Goal: Check status

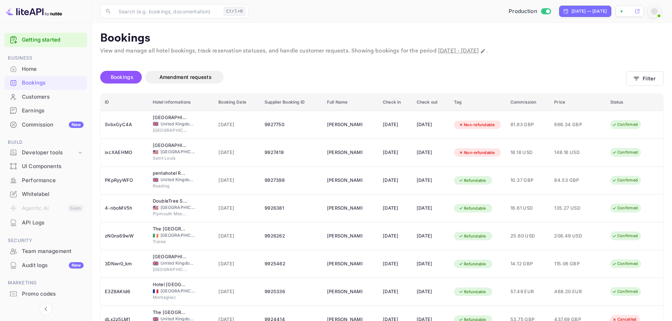
click at [38, 83] on div "Bookings" at bounding box center [53, 83] width 62 height 8
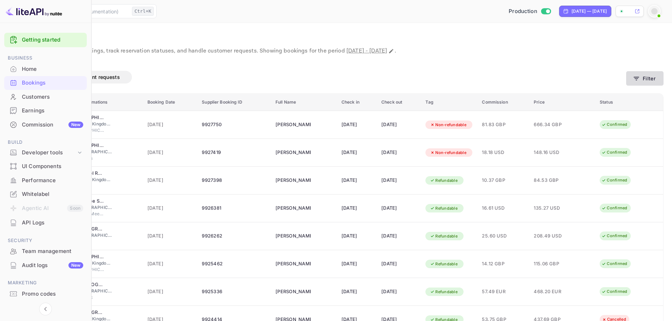
click at [648, 74] on button "Filter" at bounding box center [644, 78] width 37 height 14
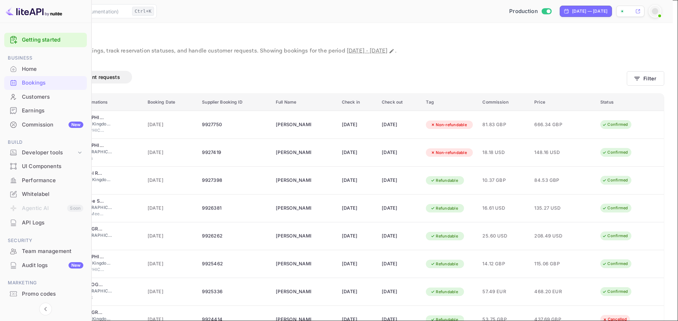
drag, startPoint x: 379, startPoint y: 121, endPoint x: 387, endPoint y: 155, distance: 34.8
drag, startPoint x: 392, startPoint y: 148, endPoint x: 384, endPoint y: 168, distance: 21.2
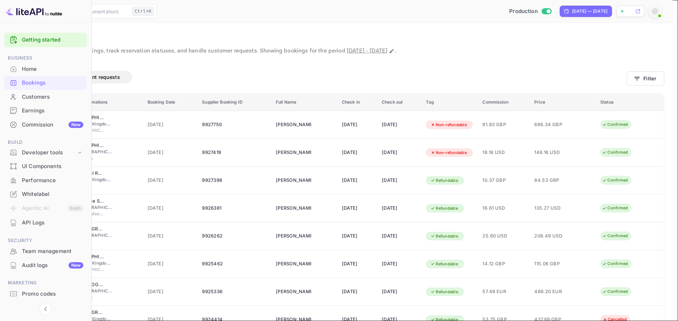
paste input "98655771"
type input "98655771"
